Goal: Find contact information: Find contact information

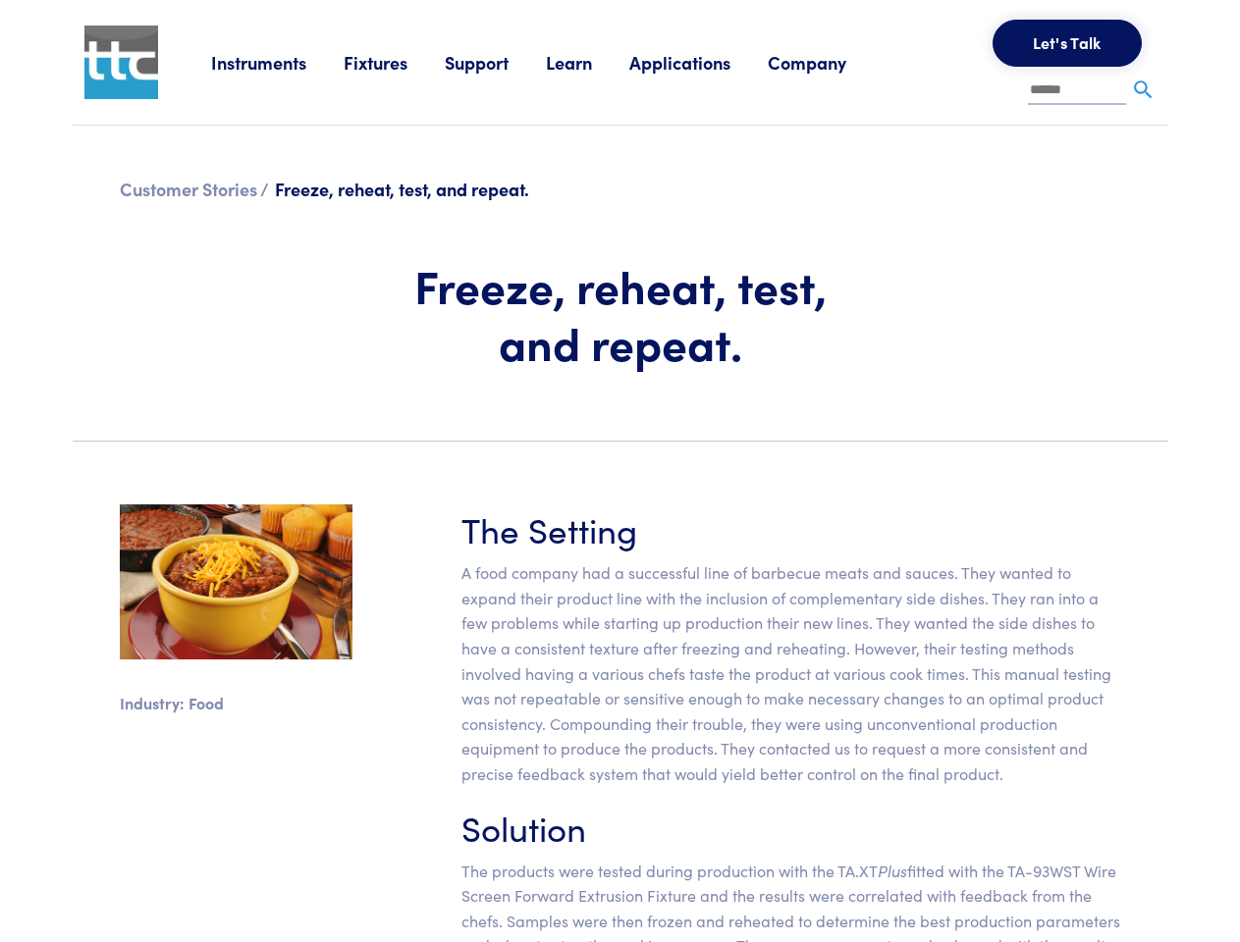
click at [619, 471] on section "Industry: Food The Setting A food company had a successful line of barbecue mea…" at bounding box center [620, 764] width 1119 height 614
click at [278, 62] on link "Instruments" at bounding box center [277, 62] width 133 height 25
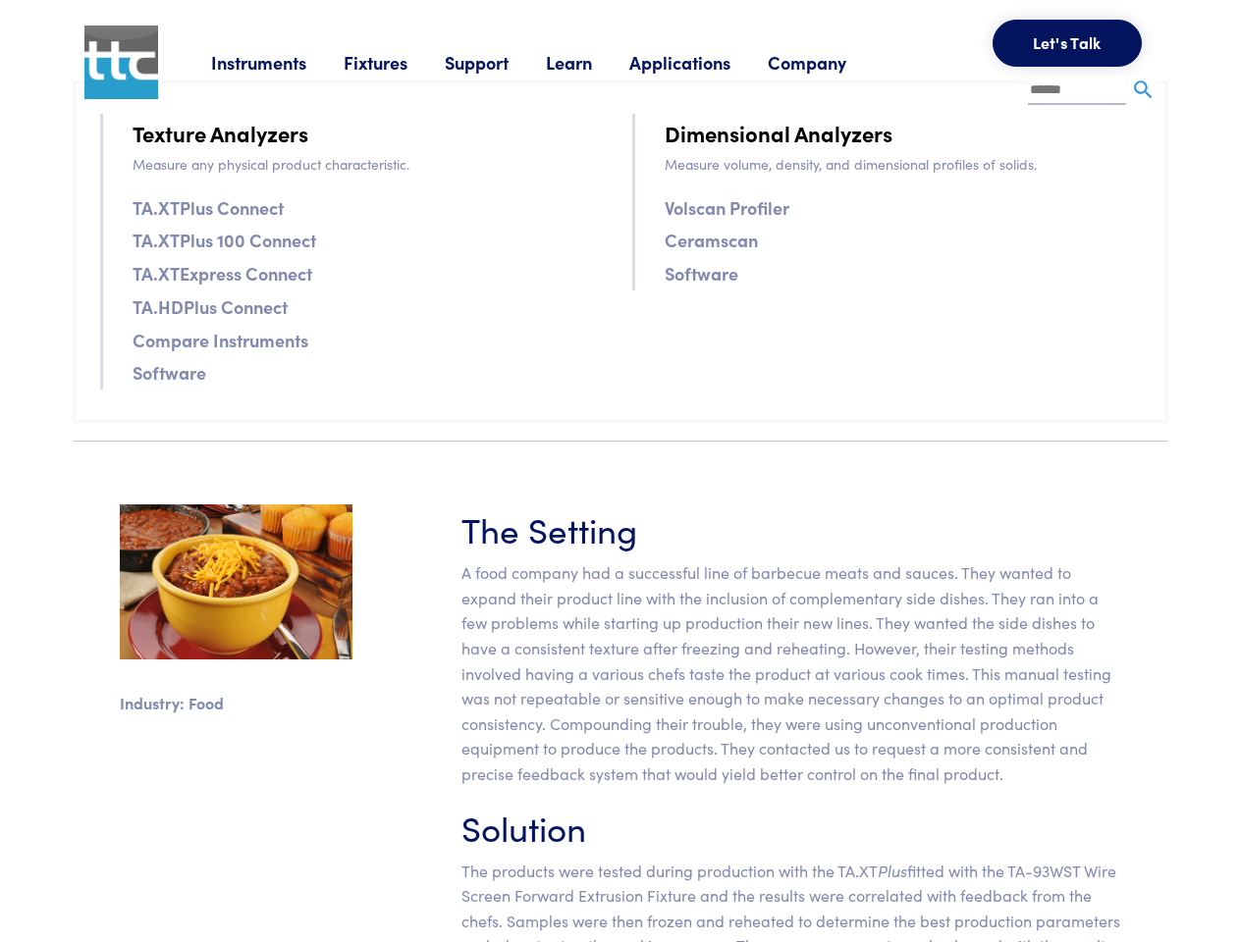
click at [397, 62] on link "Fixtures" at bounding box center [394, 62] width 101 height 25
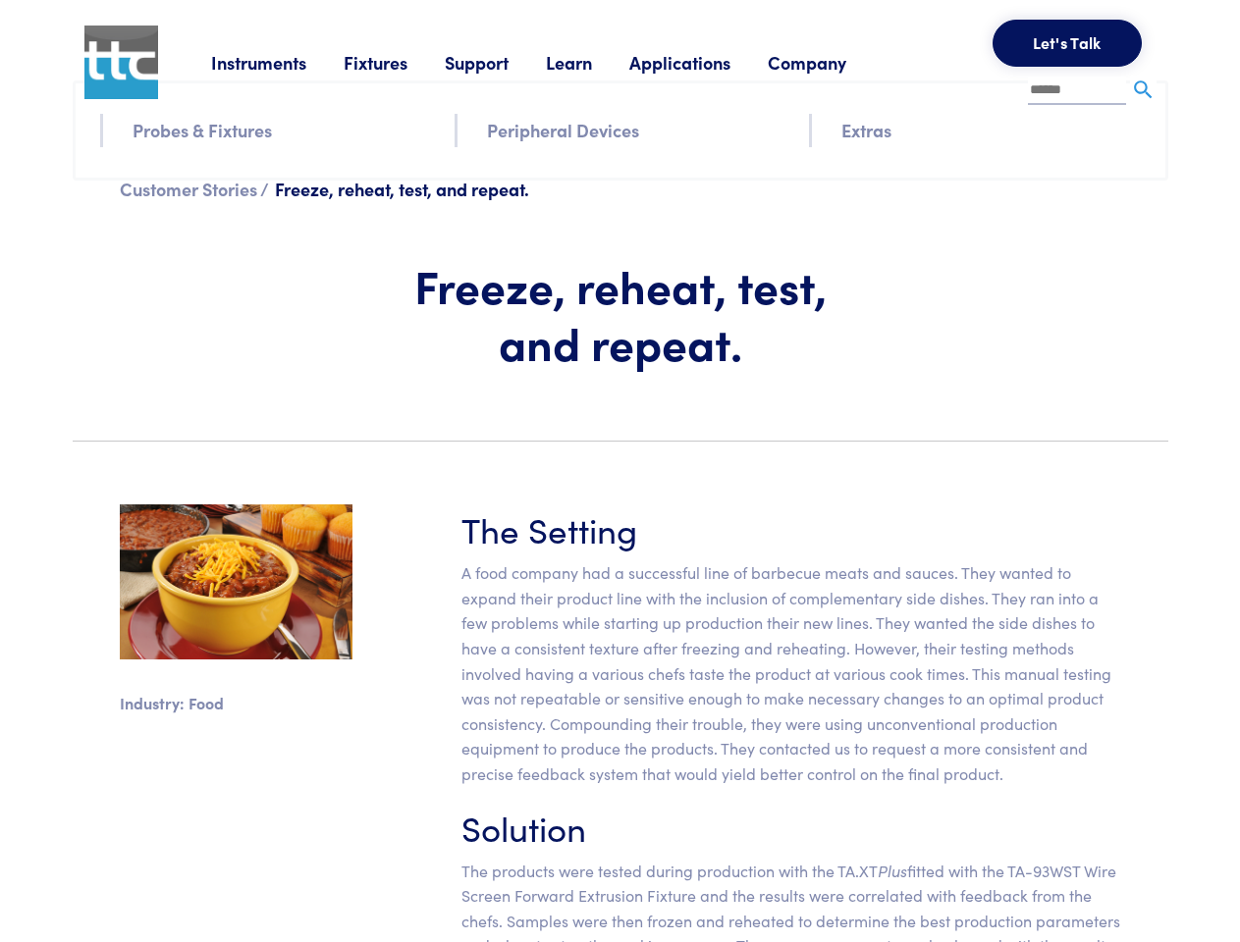
click at [499, 62] on link "Support" at bounding box center [495, 62] width 101 height 25
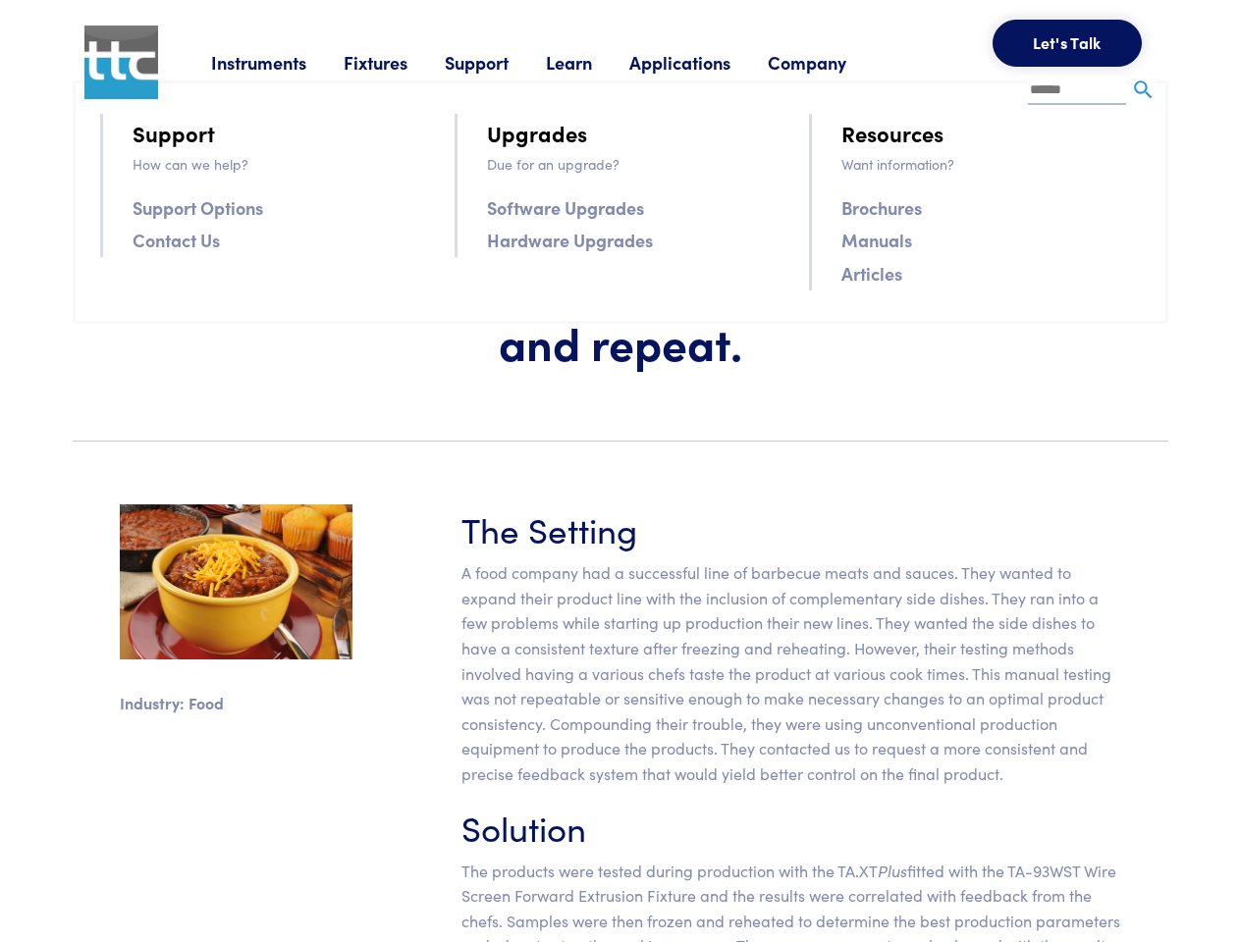
click at [593, 62] on link "Learn" at bounding box center [587, 62] width 83 height 25
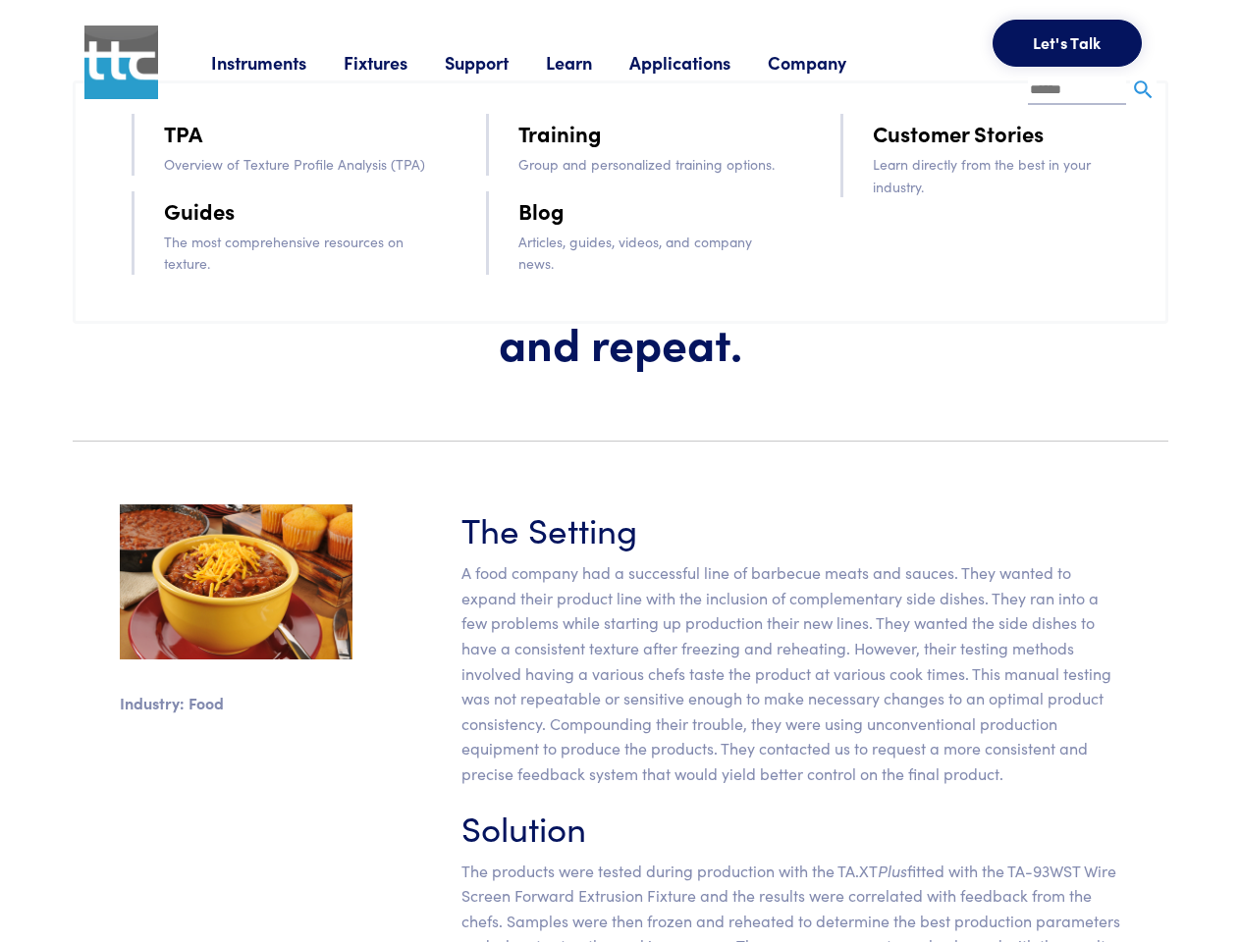
click at [706, 62] on link "Applications" at bounding box center [698, 62] width 138 height 25
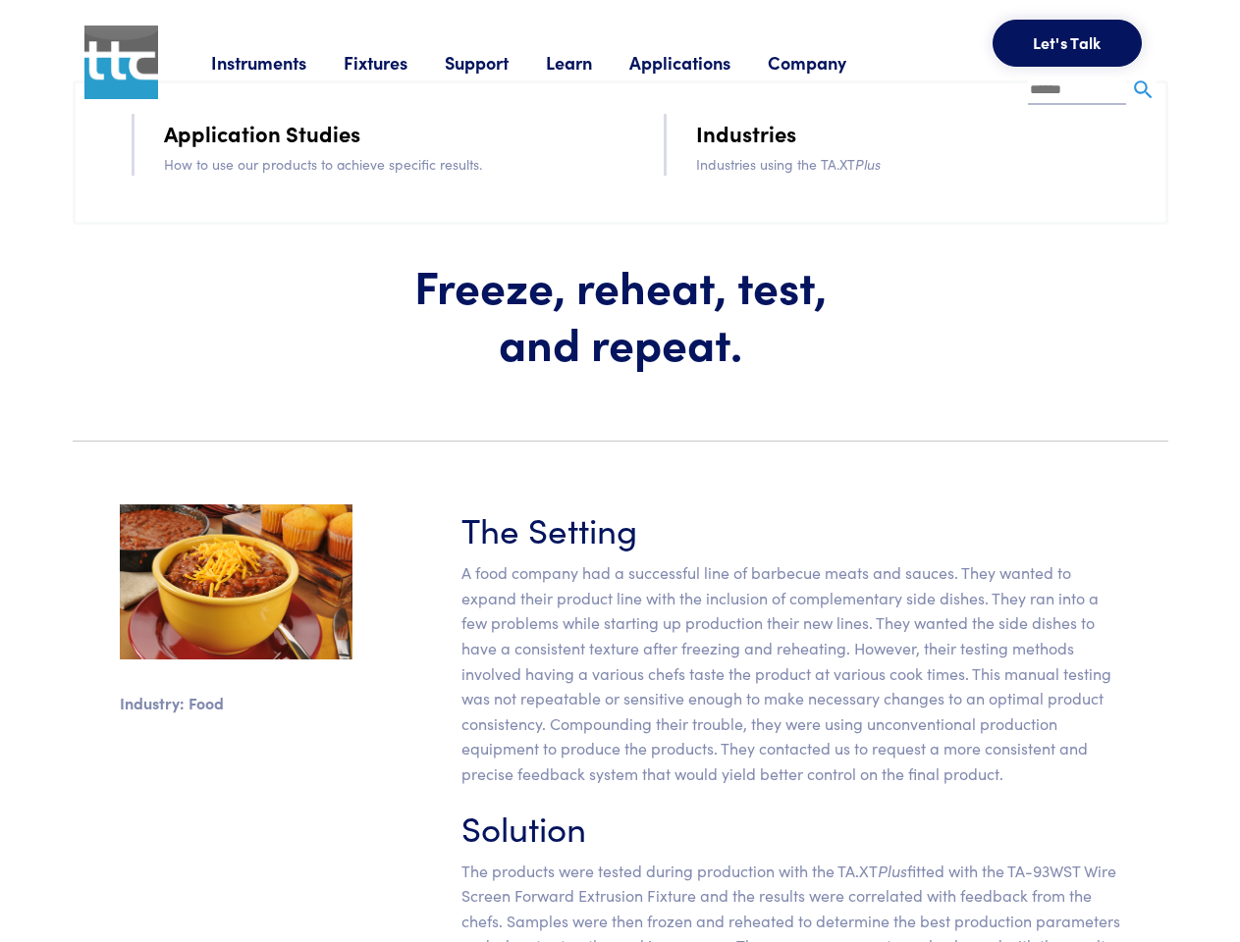
click at [832, 62] on link "Company" at bounding box center [826, 62] width 116 height 25
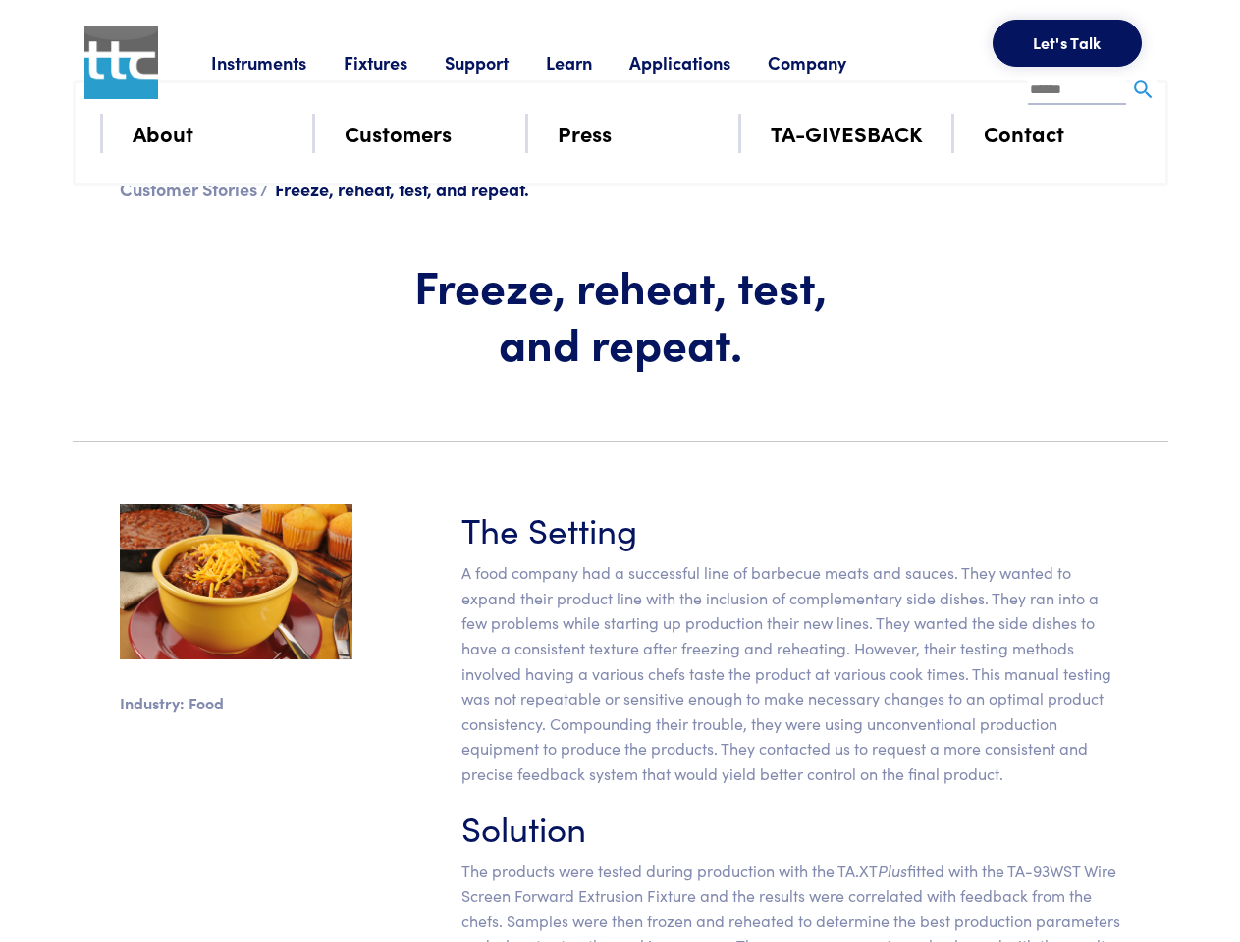
click at [1067, 43] on button "Let's Talk" at bounding box center [1066, 43] width 149 height 47
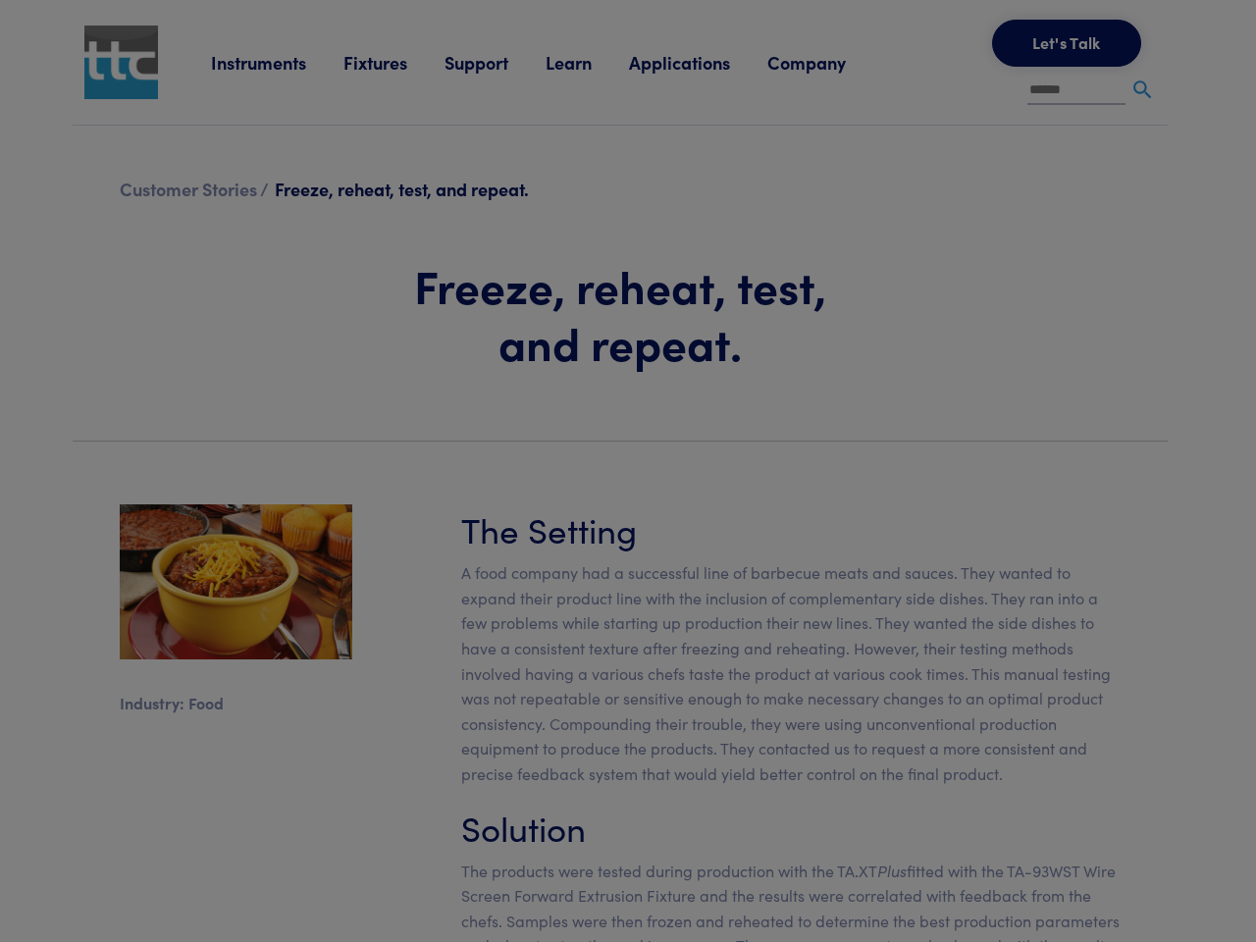
click at [0, 0] on div "**********" at bounding box center [0, 0] width 0 height 0
